Goal: Find specific page/section

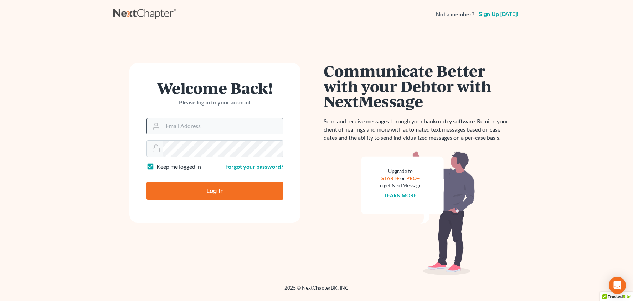
type input "[PERSON_NAME][EMAIL_ADDRESS][DOMAIN_NAME]"
click at [215, 190] on input "Log In" at bounding box center [215, 191] width 137 height 18
type input "Thinking..."
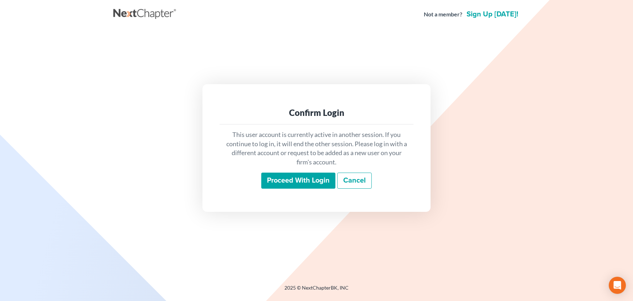
click at [269, 175] on input "Proceed with login" at bounding box center [298, 181] width 74 height 16
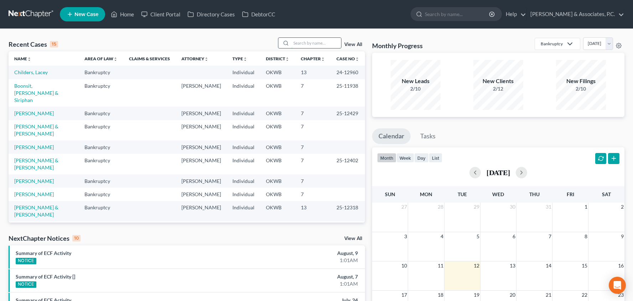
click at [330, 43] on input "search" at bounding box center [316, 43] width 50 height 10
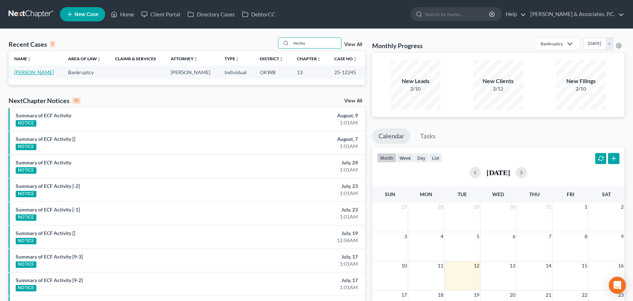
type input "mcmd"
click at [36, 70] on link "McMullen, Sharon" at bounding box center [34, 72] width 40 height 6
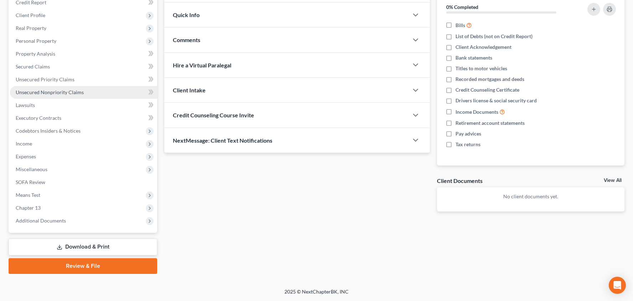
click at [92, 93] on link "Unsecured Nonpriority Claims" at bounding box center [83, 92] width 147 height 13
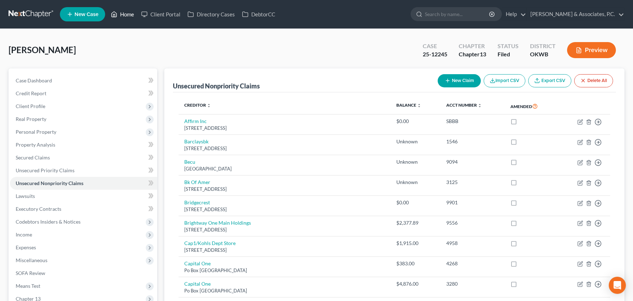
click at [117, 14] on icon at bounding box center [114, 14] width 6 height 9
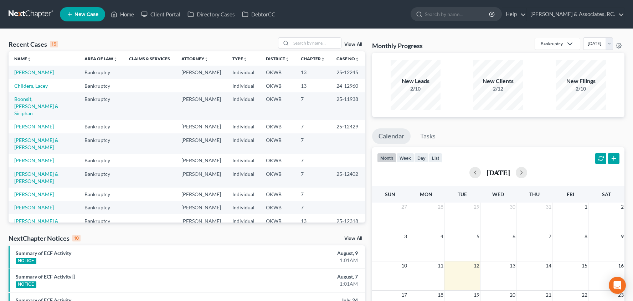
click at [27, 218] on link "Seek, Daniel & Deborah" at bounding box center [36, 224] width 44 height 13
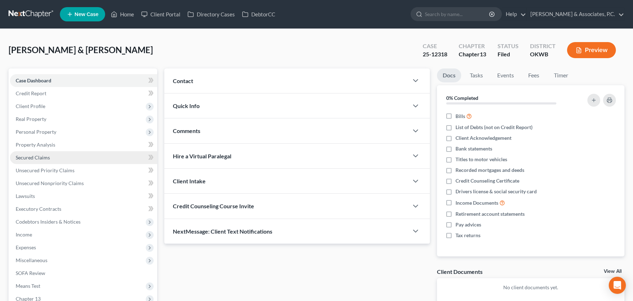
click at [94, 163] on link "Secured Claims" at bounding box center [83, 157] width 147 height 13
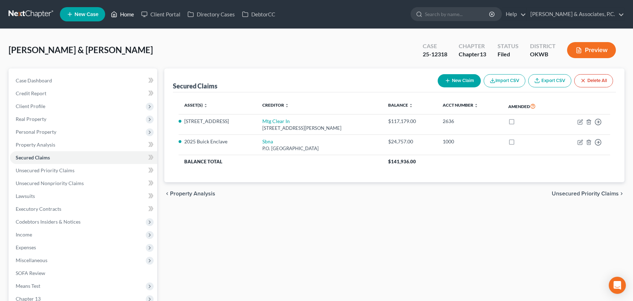
click at [125, 16] on link "Home" at bounding box center [122, 14] width 30 height 13
